Goal: Task Accomplishment & Management: Complete application form

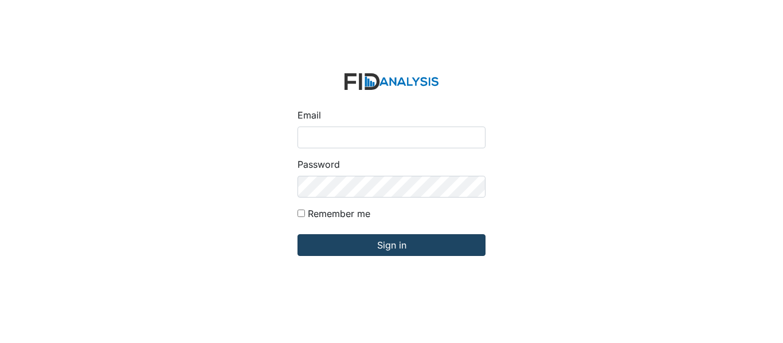
type input "[EMAIL_ADDRESS][PERSON_NAME][DOMAIN_NAME]"
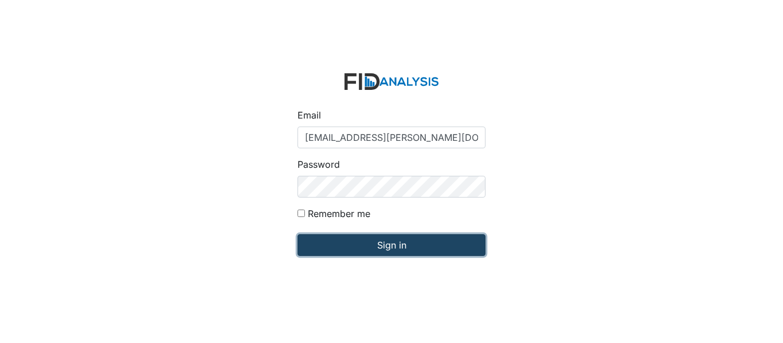
click at [410, 252] on input "Sign in" at bounding box center [392, 245] width 188 height 22
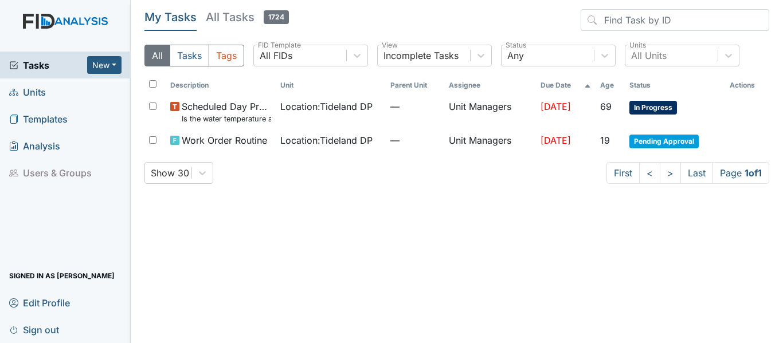
click at [34, 95] on span "Units" at bounding box center [27, 92] width 37 height 18
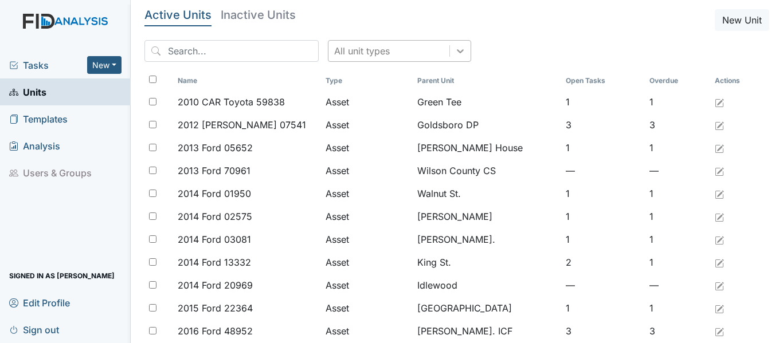
click at [455, 52] on icon at bounding box center [460, 50] width 11 height 11
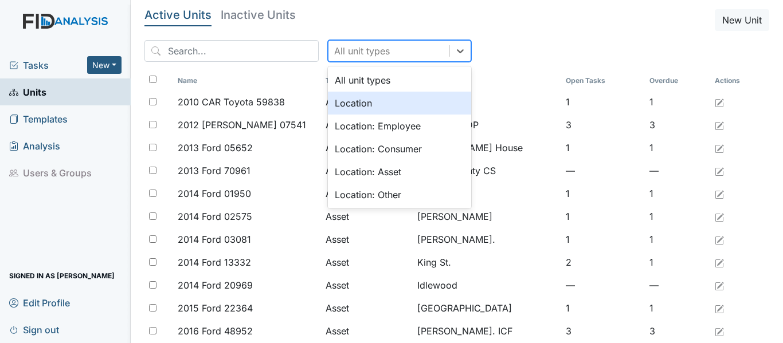
click at [390, 101] on div "Location" at bounding box center [399, 103] width 143 height 23
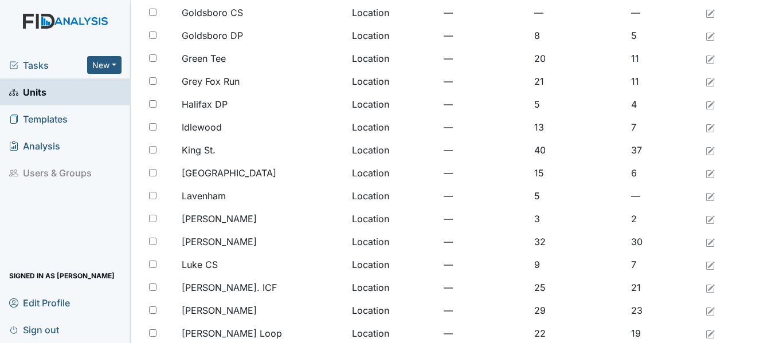
scroll to position [943, 0]
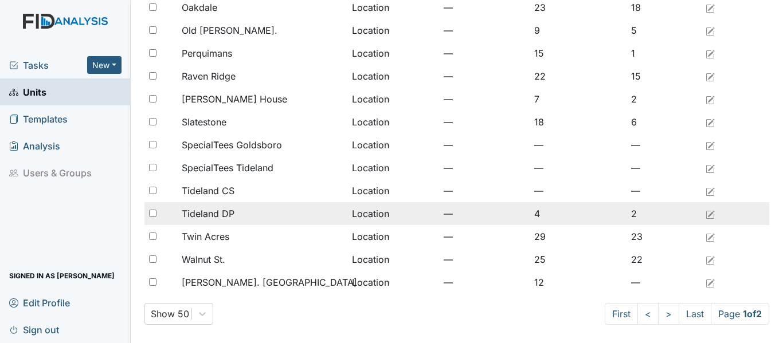
click at [248, 213] on div "Tideland DP" at bounding box center [262, 214] width 161 height 14
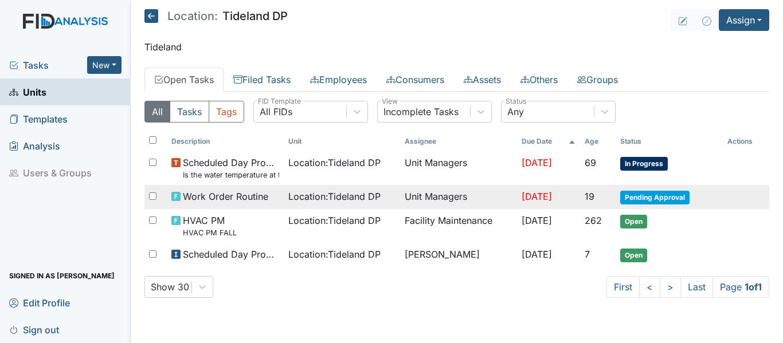
click at [316, 196] on span "Location : Tideland DP" at bounding box center [334, 197] width 92 height 14
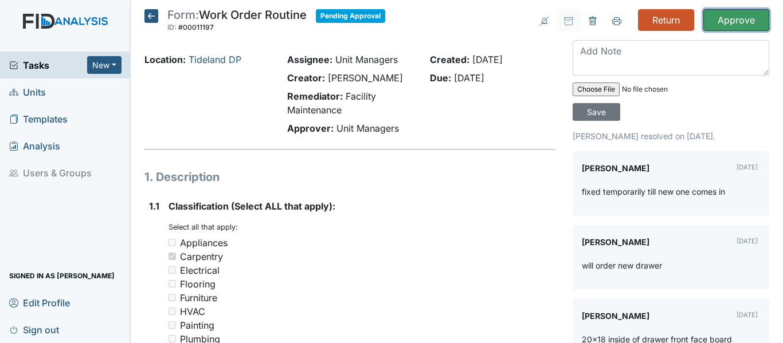
click at [713, 15] on input "Approve" at bounding box center [736, 20] width 66 height 22
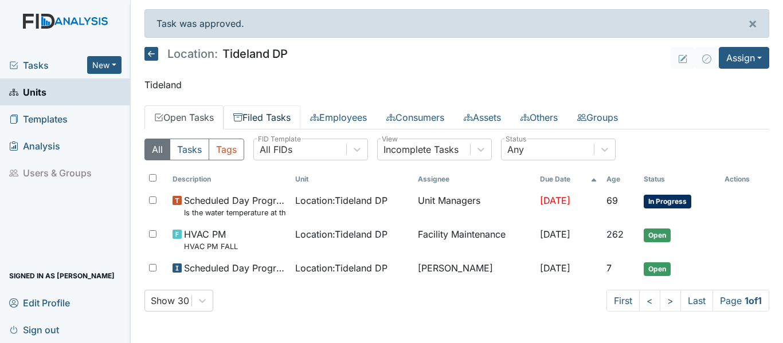
click at [287, 117] on link "Filed Tasks" at bounding box center [262, 117] width 77 height 24
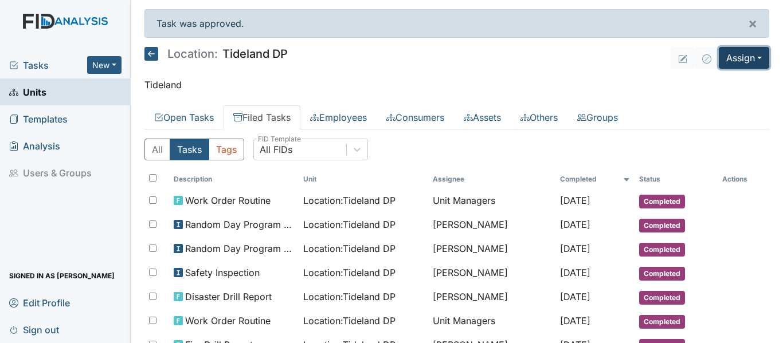
click at [753, 59] on button "Assign" at bounding box center [744, 58] width 50 height 22
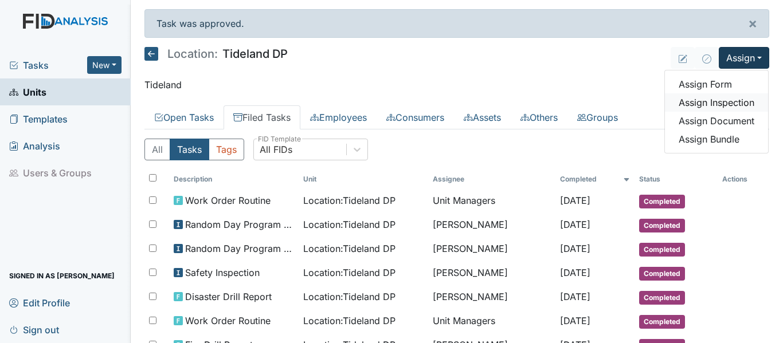
click at [705, 106] on link "Assign Inspection" at bounding box center [716, 102] width 103 height 18
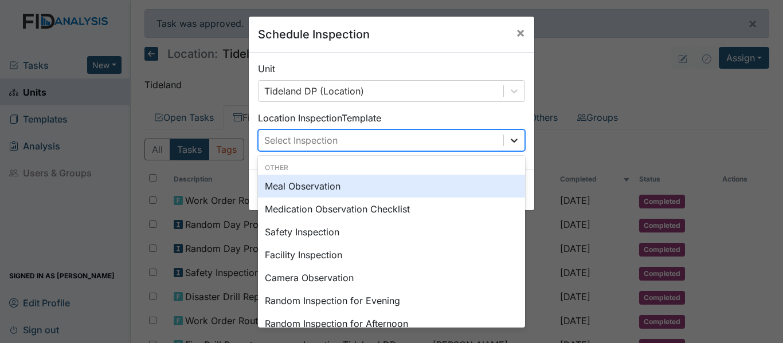
click at [511, 141] on icon at bounding box center [514, 141] width 7 height 4
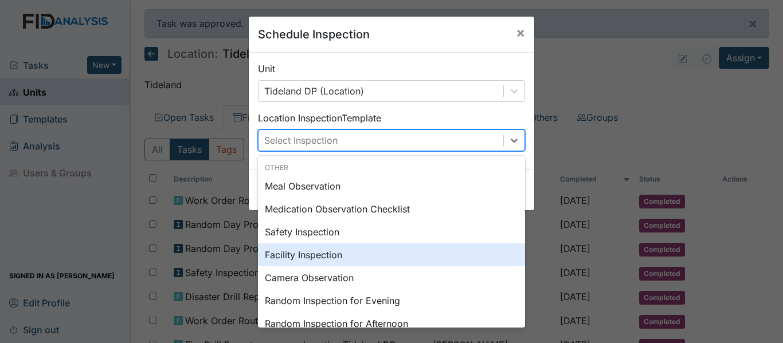
click at [347, 259] on div "Facility Inspection" at bounding box center [391, 255] width 267 height 23
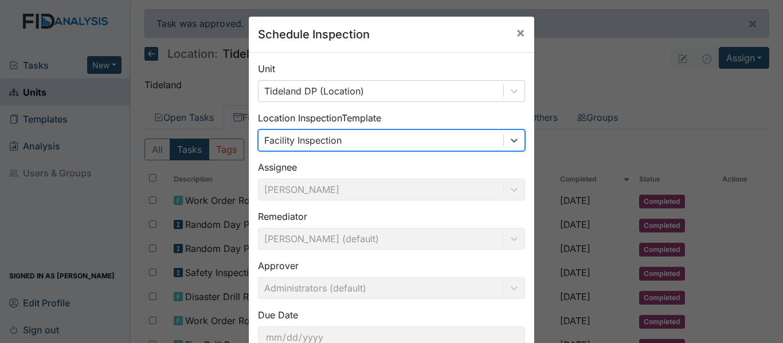
scroll to position [81, 0]
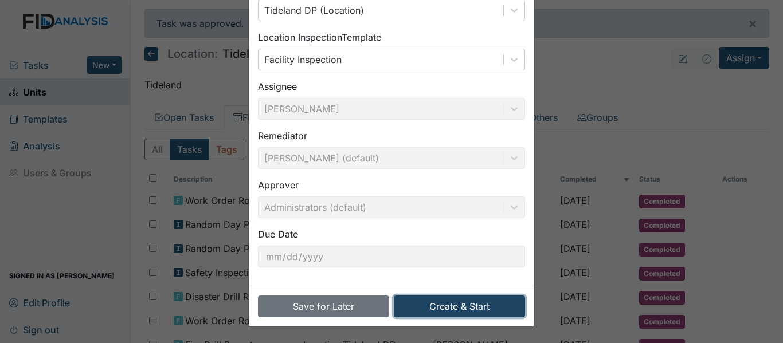
click at [446, 300] on button "Create & Start" at bounding box center [459, 307] width 131 height 22
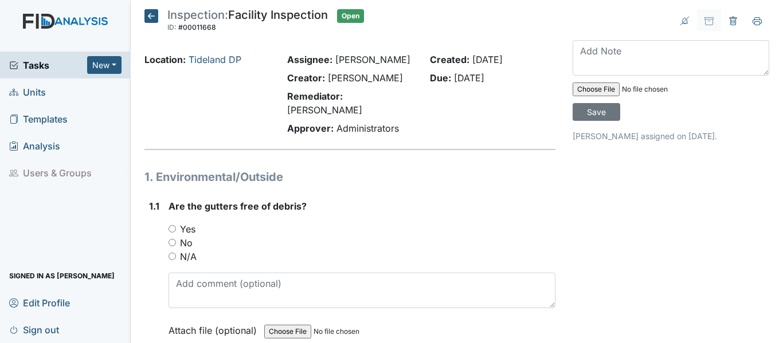
click at [170, 233] on input "Yes" at bounding box center [172, 228] width 7 height 7
radio input "true"
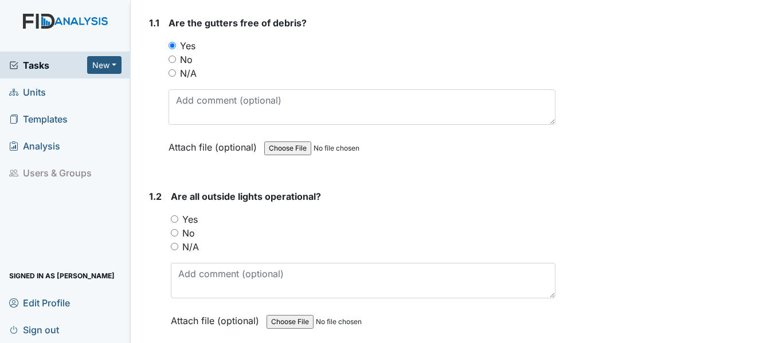
scroll to position [229, 0]
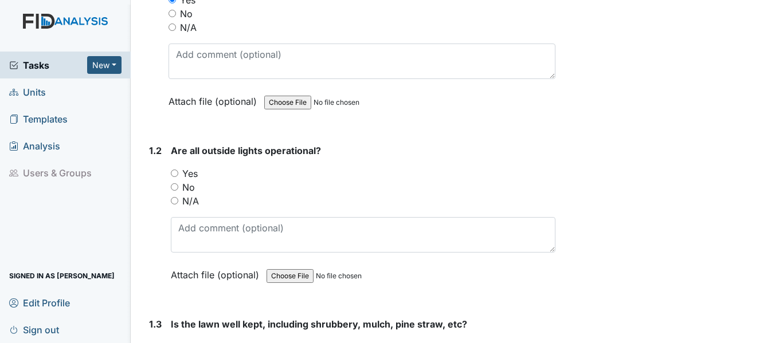
click at [173, 177] on input "Yes" at bounding box center [174, 173] width 7 height 7
radio input "true"
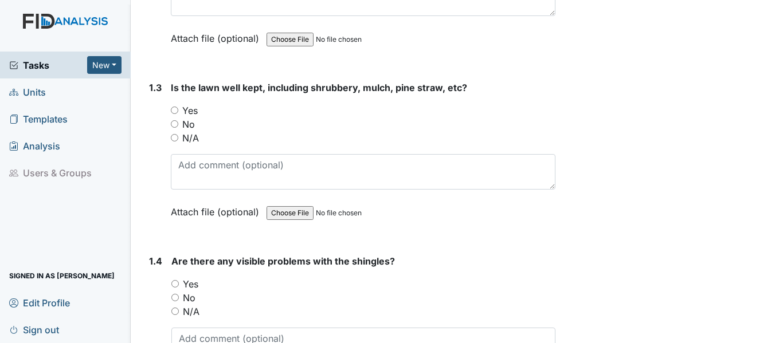
scroll to position [474, 0]
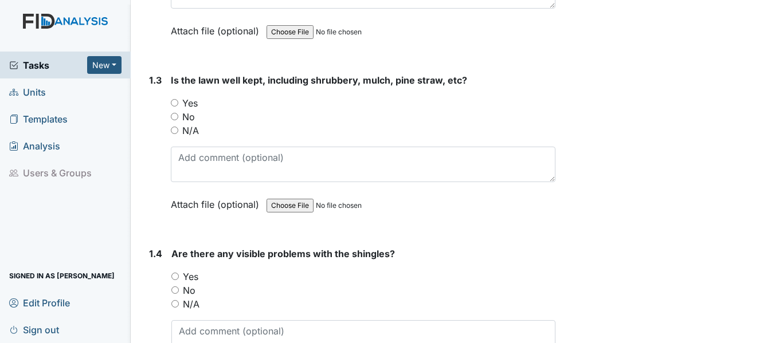
drag, startPoint x: 172, startPoint y: 116, endPoint x: 178, endPoint y: 141, distance: 26.0
click at [173, 107] on input "Yes" at bounding box center [174, 102] width 7 height 7
radio input "true"
click at [175, 294] on input "No" at bounding box center [174, 290] width 7 height 7
radio input "true"
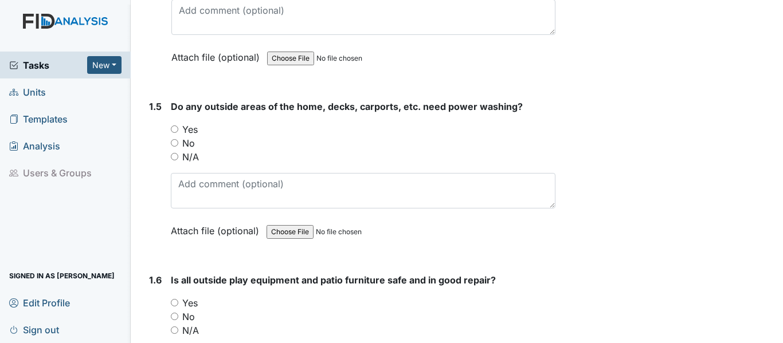
scroll to position [818, 0]
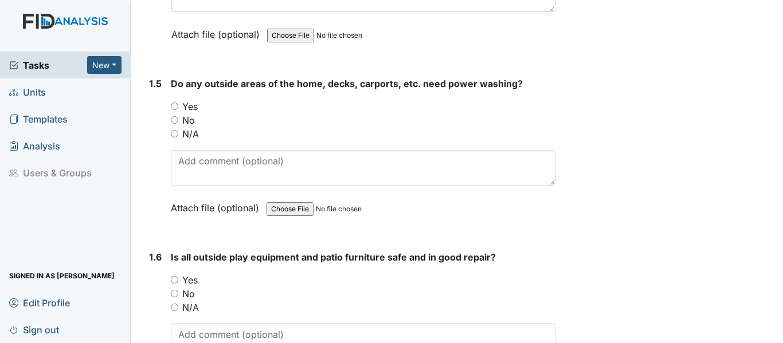
click at [171, 124] on input "No" at bounding box center [174, 119] width 7 height 7
radio input "true"
click at [174, 284] on input "Yes" at bounding box center [174, 279] width 7 height 7
radio input "true"
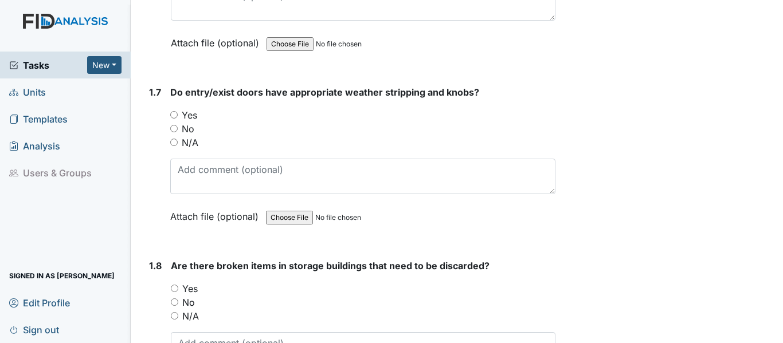
scroll to position [1213, 0]
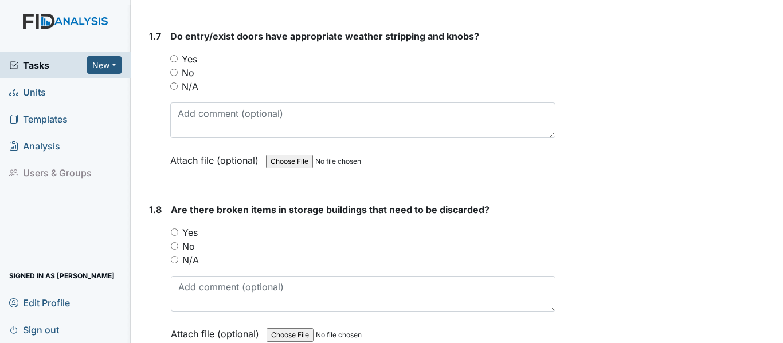
click at [173, 62] on input "Yes" at bounding box center [173, 58] width 7 height 7
radio input "true"
click at [177, 253] on div "No" at bounding box center [363, 247] width 385 height 14
click at [175, 250] on input "No" at bounding box center [174, 246] width 7 height 7
radio input "true"
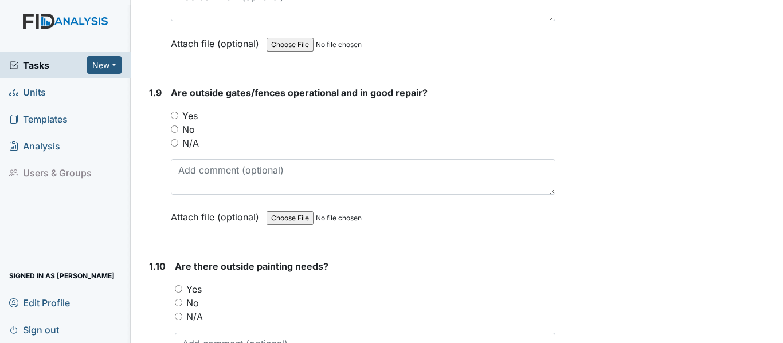
scroll to position [1549, 0]
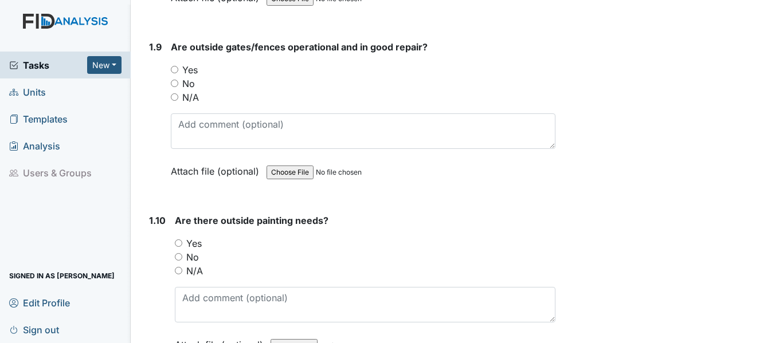
click at [177, 73] on input "Yes" at bounding box center [174, 69] width 7 height 7
radio input "true"
click at [179, 261] on input "No" at bounding box center [178, 256] width 7 height 7
radio input "true"
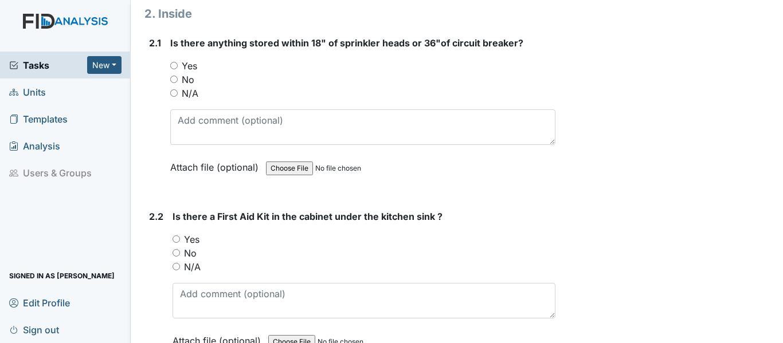
scroll to position [1962, 0]
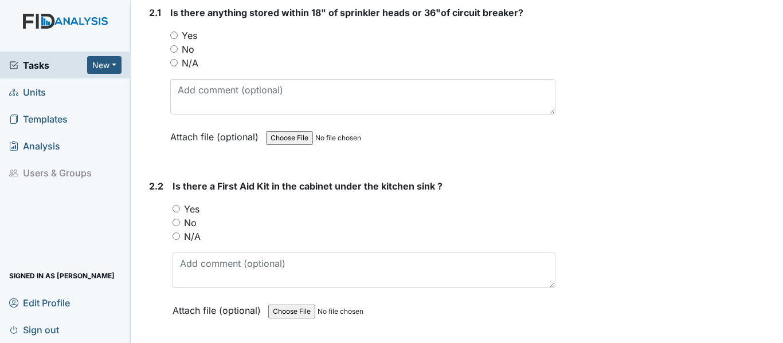
click at [177, 53] on input "No" at bounding box center [173, 48] width 7 height 7
radio input "true"
drag, startPoint x: 176, startPoint y: 224, endPoint x: 195, endPoint y: 232, distance: 20.6
click at [177, 213] on input "Yes" at bounding box center [176, 208] width 7 height 7
radio input "true"
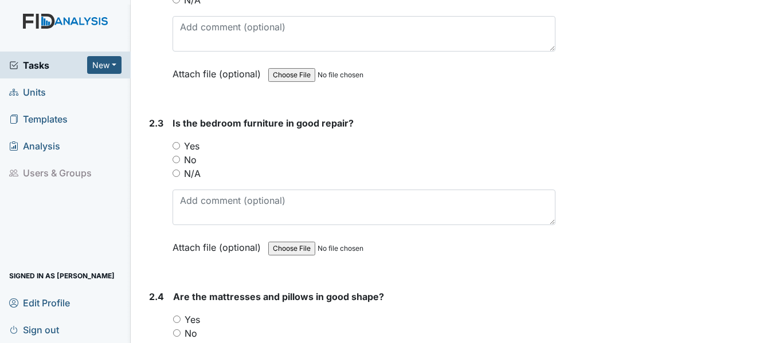
scroll to position [2260, 0]
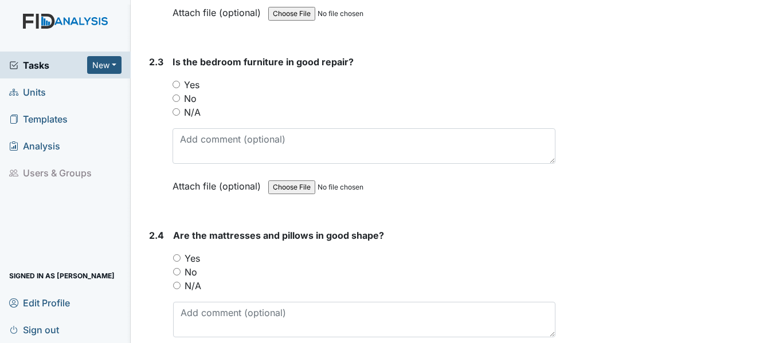
click at [177, 116] on input "N/A" at bounding box center [176, 111] width 7 height 7
radio input "true"
click at [175, 290] on input "N/A" at bounding box center [176, 285] width 7 height 7
radio input "true"
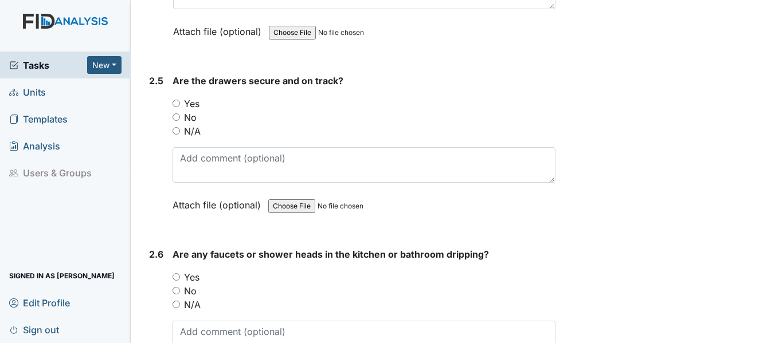
scroll to position [2643, 0]
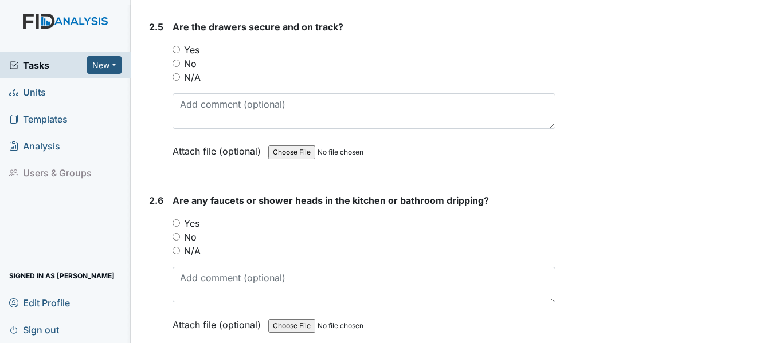
click at [177, 53] on input "Yes" at bounding box center [176, 49] width 7 height 7
radio input "true"
click at [177, 241] on input "No" at bounding box center [176, 236] width 7 height 7
radio input "true"
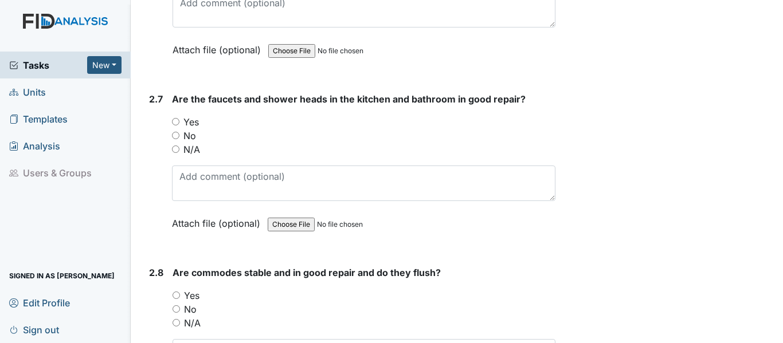
scroll to position [2956, 0]
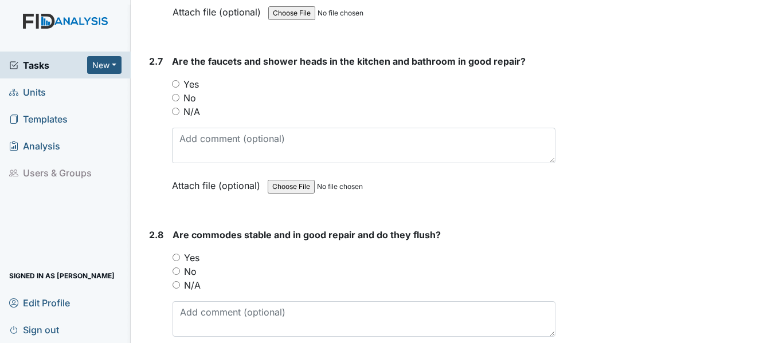
click at [175, 91] on div "Yes" at bounding box center [364, 84] width 384 height 14
click at [176, 88] on input "Yes" at bounding box center [175, 83] width 7 height 7
radio input "true"
click at [177, 261] on input "Yes" at bounding box center [176, 257] width 7 height 7
radio input "true"
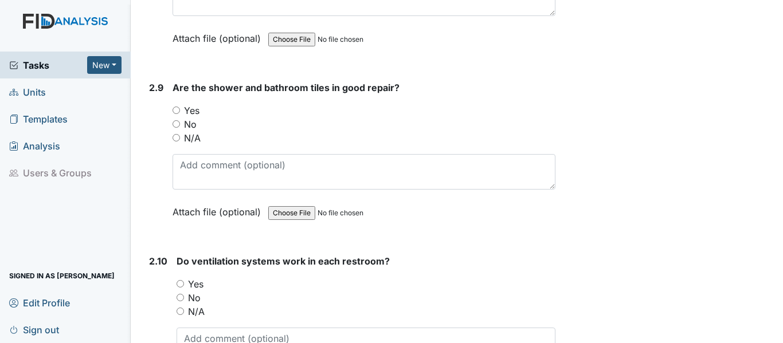
scroll to position [3308, 0]
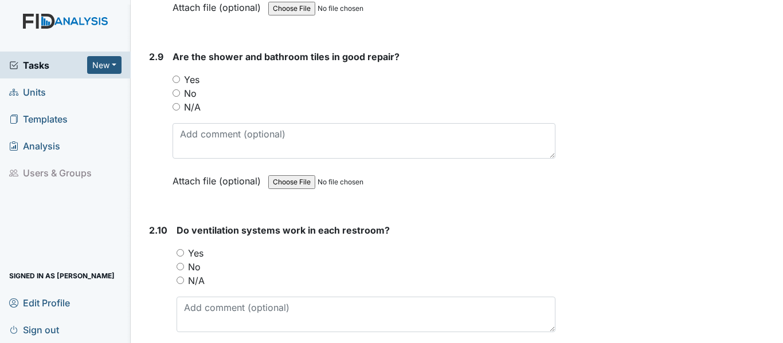
click at [176, 97] on input "No" at bounding box center [176, 92] width 7 height 7
radio input "true"
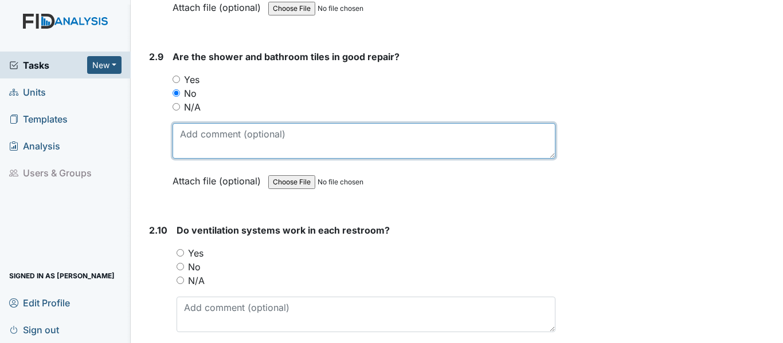
click at [196, 153] on textarea at bounding box center [364, 141] width 383 height 36
type textarea "work order placed for consumer girls bathroom"
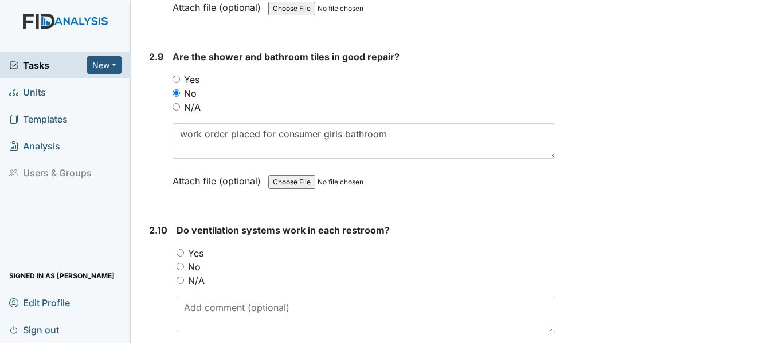
click at [182, 257] on input "Yes" at bounding box center [180, 252] width 7 height 7
radio input "true"
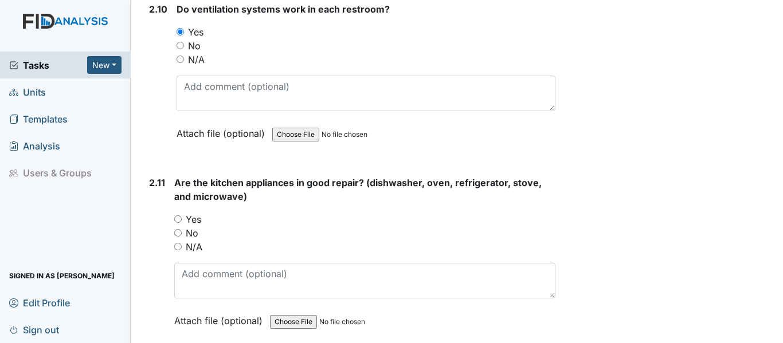
scroll to position [3560, 0]
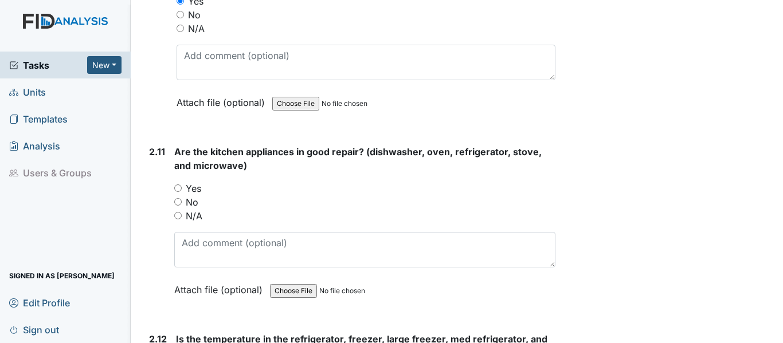
click at [178, 192] on input "Yes" at bounding box center [177, 188] width 7 height 7
radio input "true"
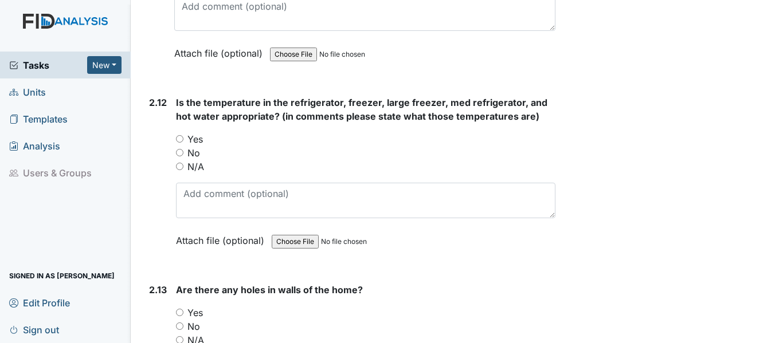
scroll to position [3804, 0]
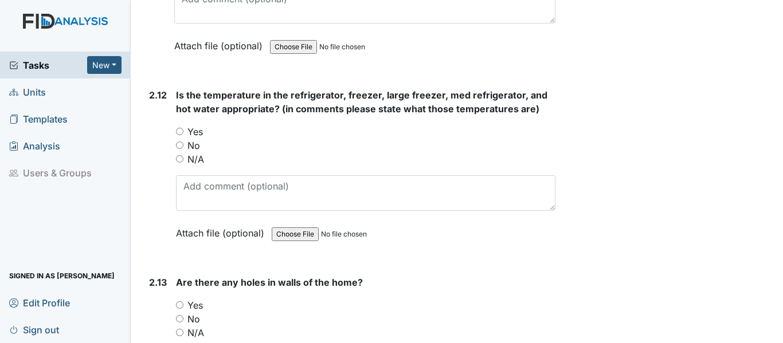
click at [183, 135] on input "Yes" at bounding box center [179, 131] width 7 height 7
radio input "true"
click at [183, 326] on div "No" at bounding box center [366, 319] width 380 height 14
click at [182, 323] on input "No" at bounding box center [179, 318] width 7 height 7
radio input "true"
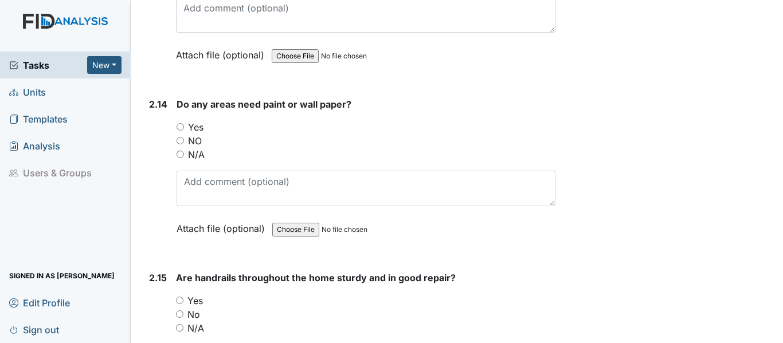
scroll to position [4209, 0]
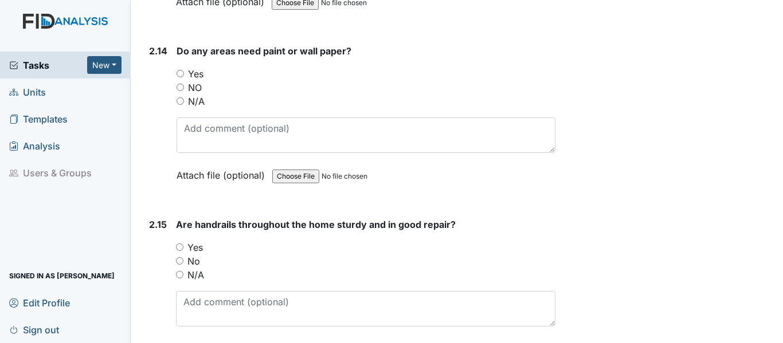
click at [180, 91] on input "NO" at bounding box center [180, 87] width 7 height 7
radio input "true"
click at [181, 251] on input "Yes" at bounding box center [179, 247] width 7 height 7
radio input "true"
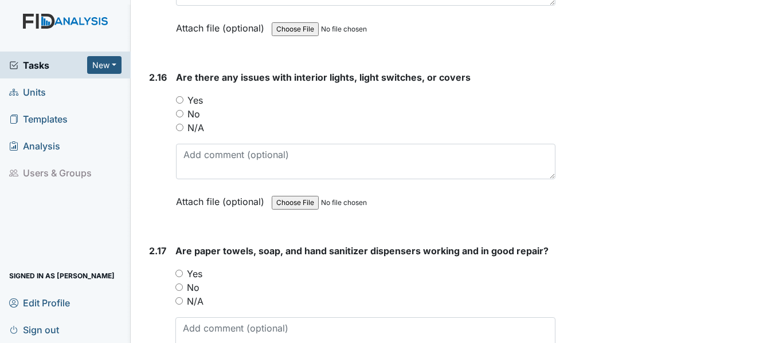
scroll to position [4538, 0]
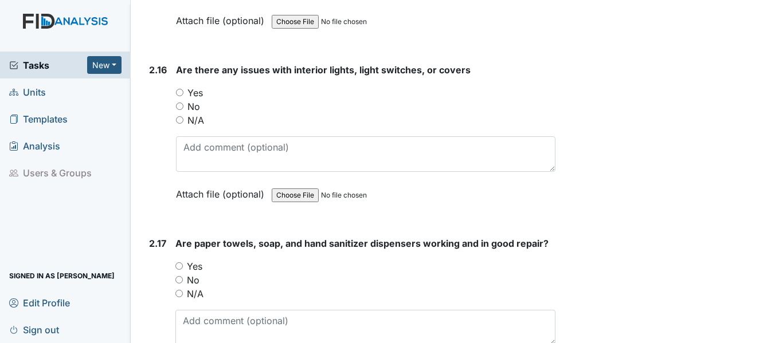
click at [178, 110] on input "No" at bounding box center [179, 106] width 7 height 7
radio input "true"
click at [176, 270] on input "Yes" at bounding box center [178, 266] width 7 height 7
radio input "true"
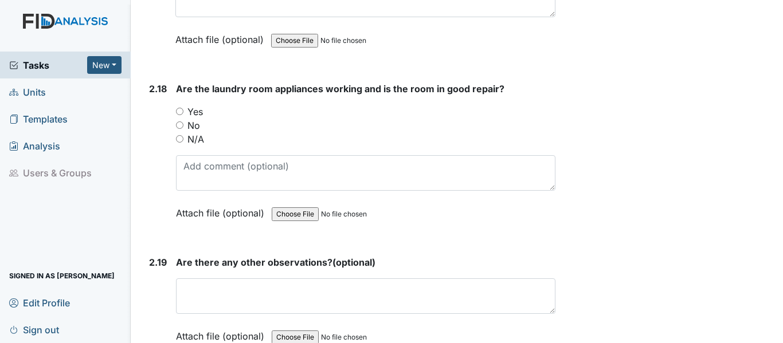
scroll to position [4882, 0]
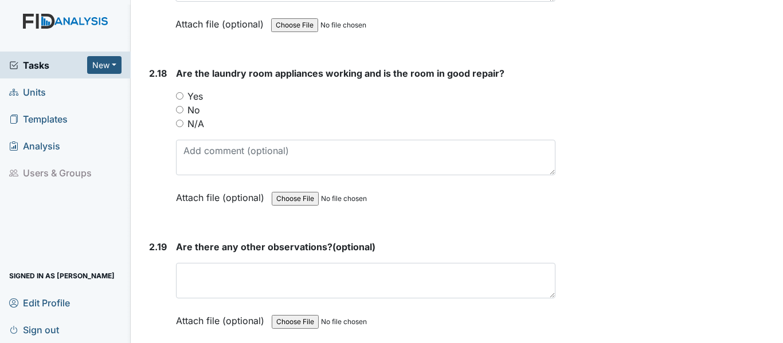
click at [185, 131] on div "N/A" at bounding box center [366, 124] width 380 height 14
click at [183, 127] on input "N/A" at bounding box center [179, 123] width 7 height 7
radio input "true"
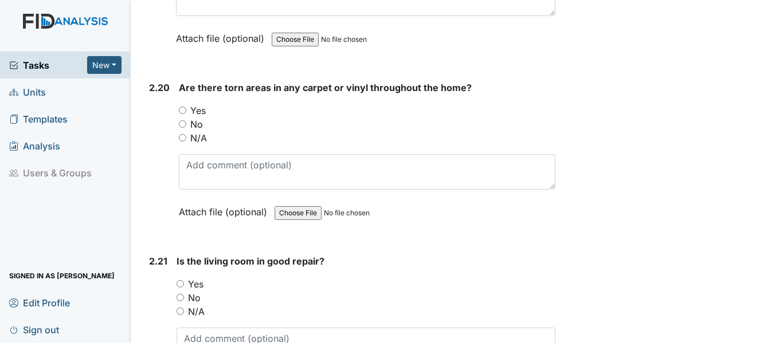
scroll to position [5211, 0]
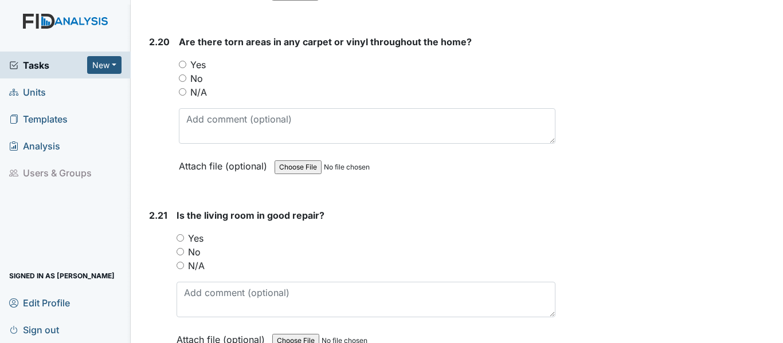
click at [186, 85] on div "No" at bounding box center [367, 79] width 377 height 14
drag, startPoint x: 181, startPoint y: 90, endPoint x: 187, endPoint y: 121, distance: 31.5
click at [182, 82] on input "No" at bounding box center [182, 78] width 7 height 7
radio input "true"
click at [181, 269] on input "N/A" at bounding box center [180, 265] width 7 height 7
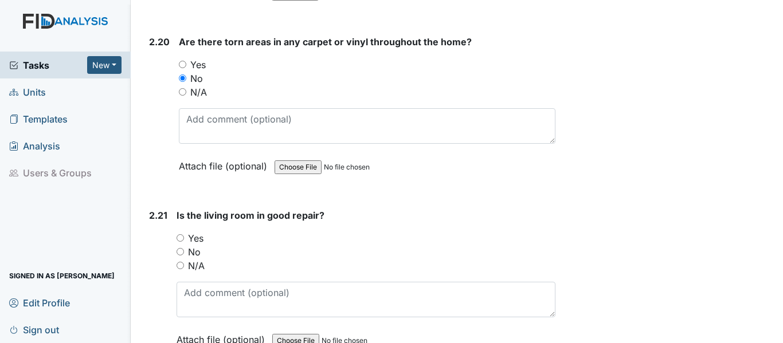
radio input "true"
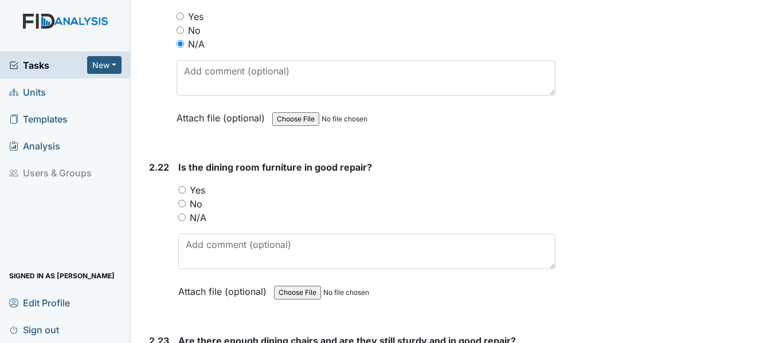
scroll to position [5532, 0]
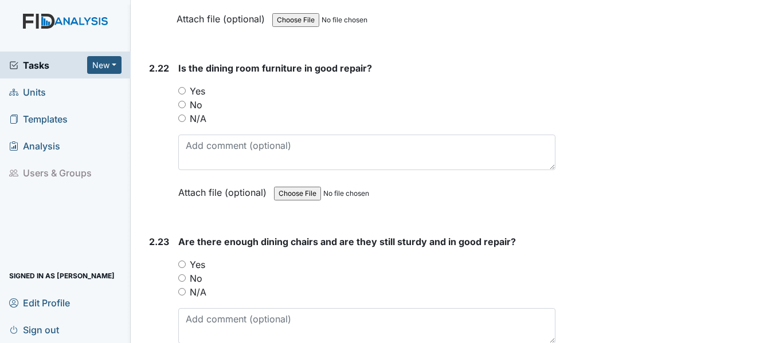
click at [181, 95] on input "Yes" at bounding box center [181, 90] width 7 height 7
radio input "true"
click at [179, 268] on input "Yes" at bounding box center [181, 264] width 7 height 7
radio input "true"
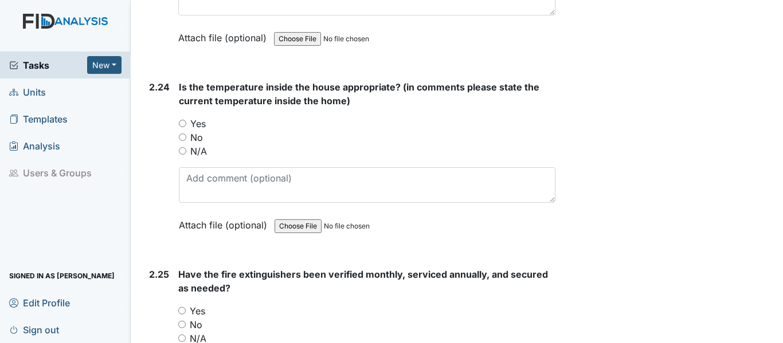
scroll to position [5883, 0]
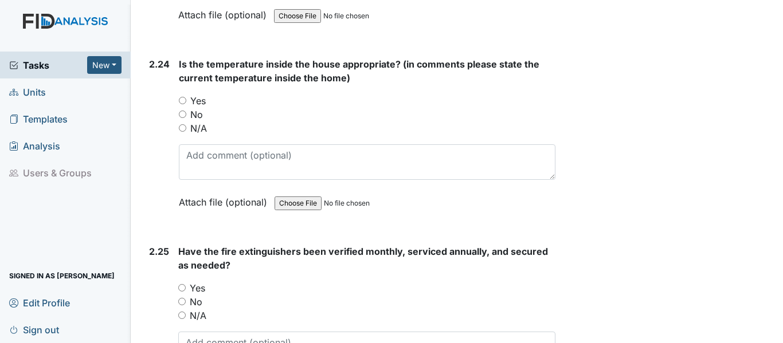
click at [183, 104] on input "Yes" at bounding box center [182, 100] width 7 height 7
radio input "true"
click at [180, 295] on div "Yes" at bounding box center [366, 289] width 377 height 14
click at [180, 292] on input "Yes" at bounding box center [181, 287] width 7 height 7
radio input "true"
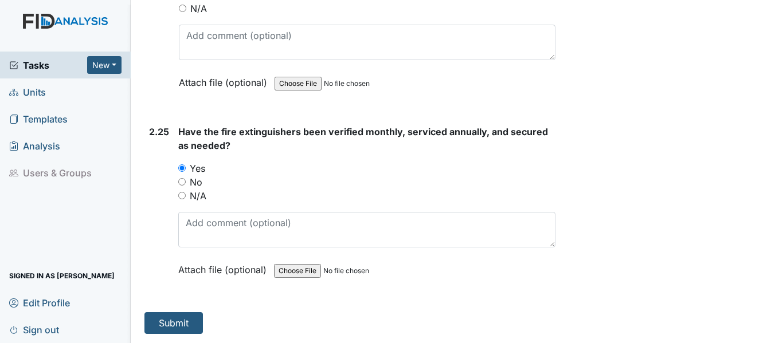
scroll to position [6017, 0]
click at [171, 318] on button "Submit" at bounding box center [173, 323] width 58 height 22
